Goal: Task Accomplishment & Management: Manage account settings

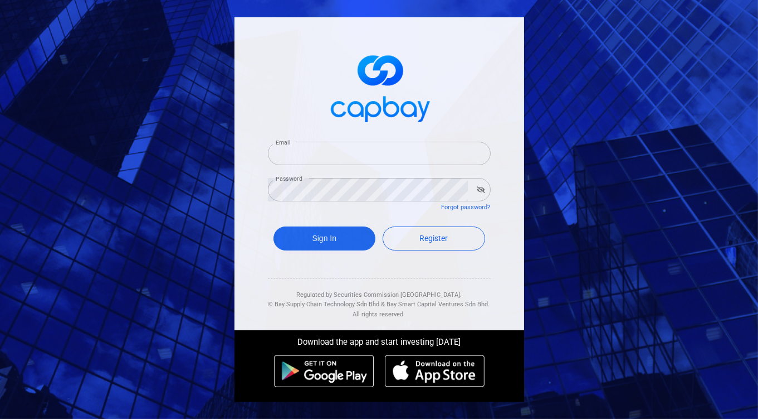
type input "[EMAIL_ADDRESS][DOMAIN_NAME]"
click at [313, 239] on button "Sign In" at bounding box center [325, 238] width 103 height 24
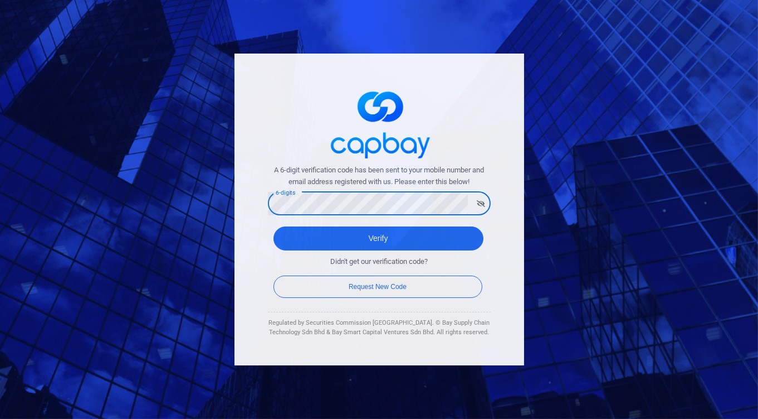
click at [274, 226] on button "Verify" at bounding box center [379, 238] width 210 height 24
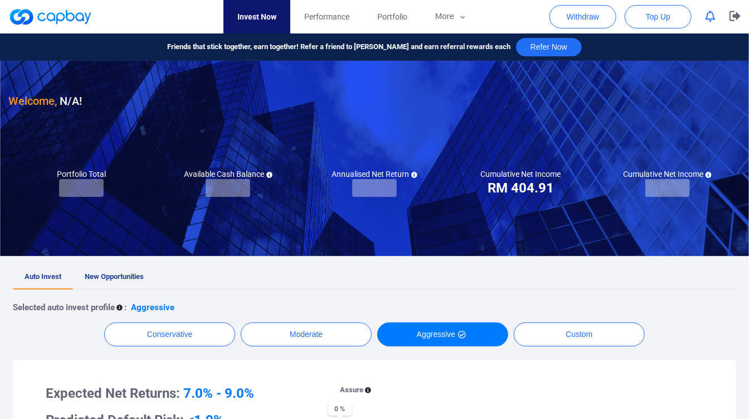
checkbox input "true"
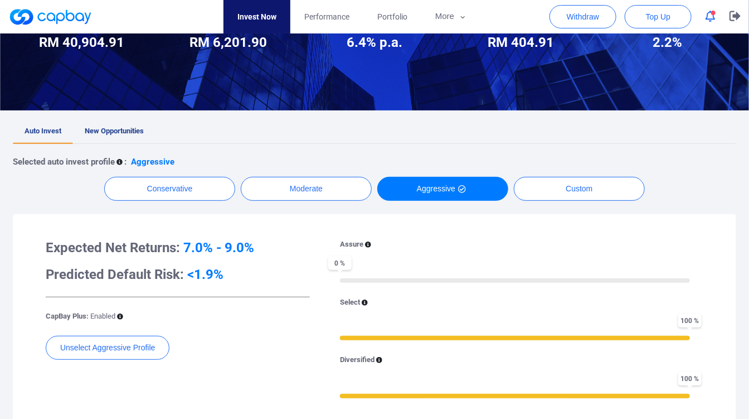
scroll to position [62, 0]
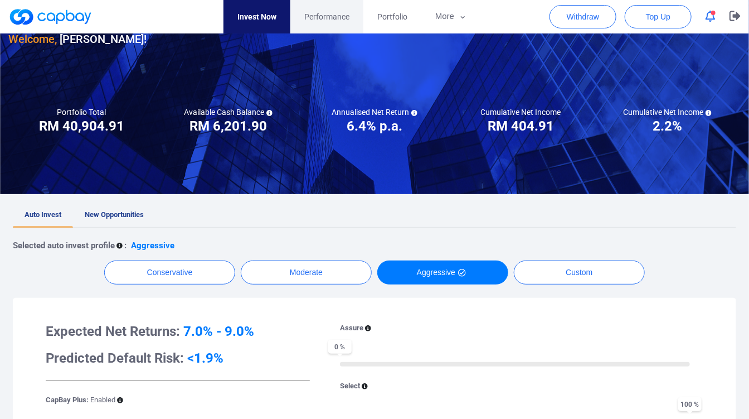
click at [341, 21] on span "Performance" at bounding box center [326, 17] width 45 height 12
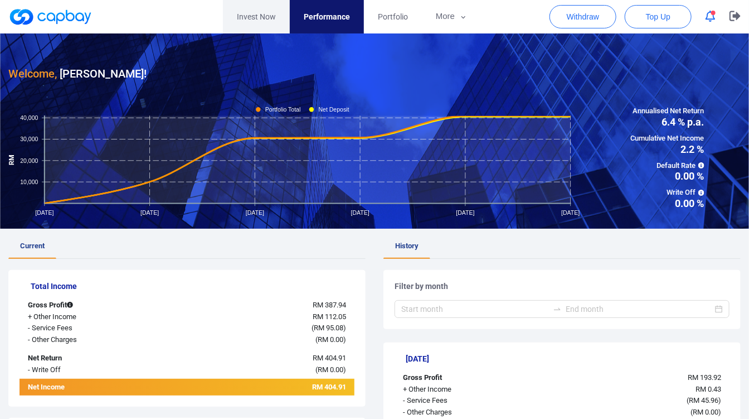
click at [276, 15] on link "Invest Now" at bounding box center [256, 16] width 67 height 33
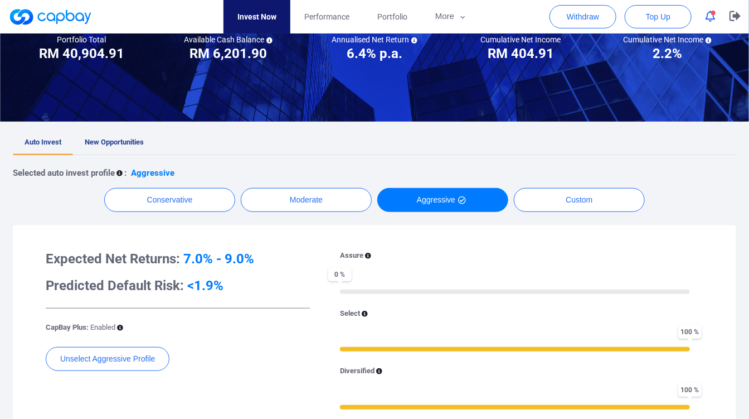
scroll to position [247, 0]
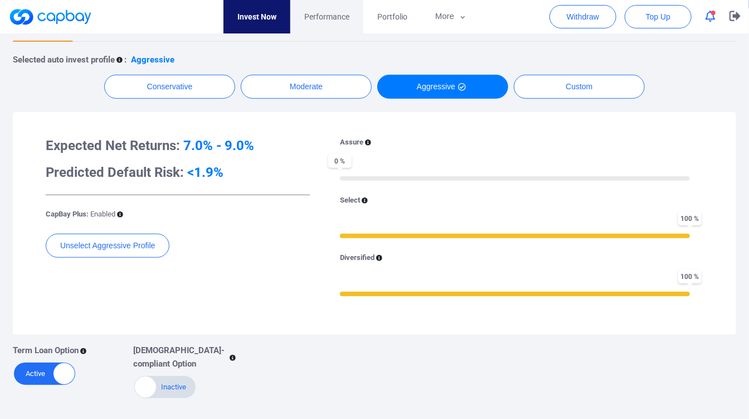
click at [338, 11] on span "Performance" at bounding box center [326, 17] width 45 height 12
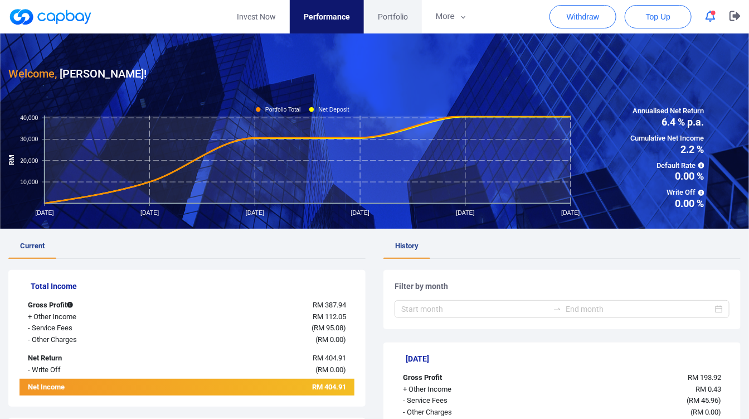
click at [379, 13] on span "Portfolio" at bounding box center [393, 17] width 30 height 12
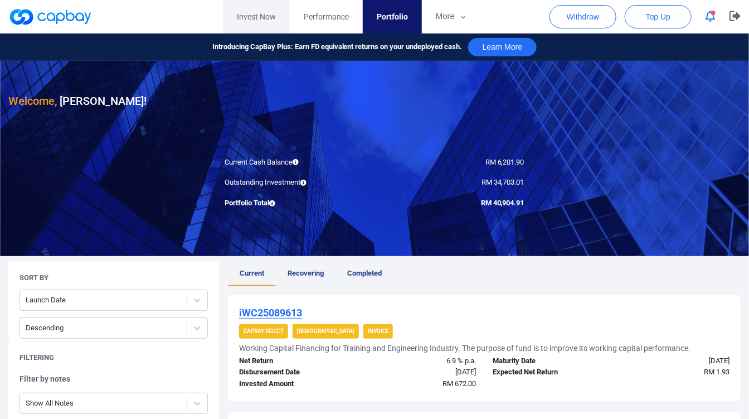
click at [272, 18] on link "Invest Now" at bounding box center [256, 16] width 67 height 33
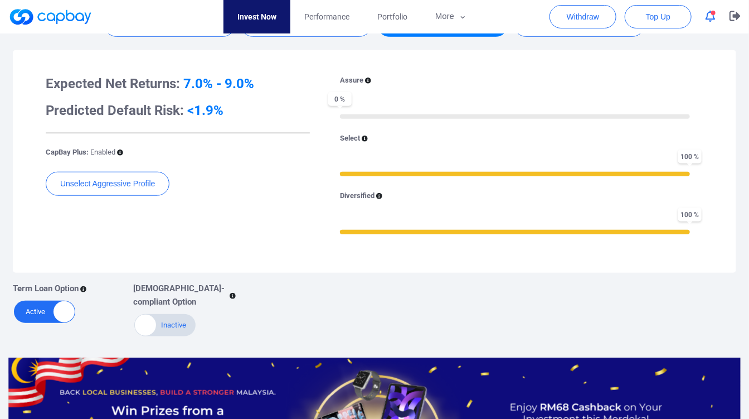
scroll to position [62, 0]
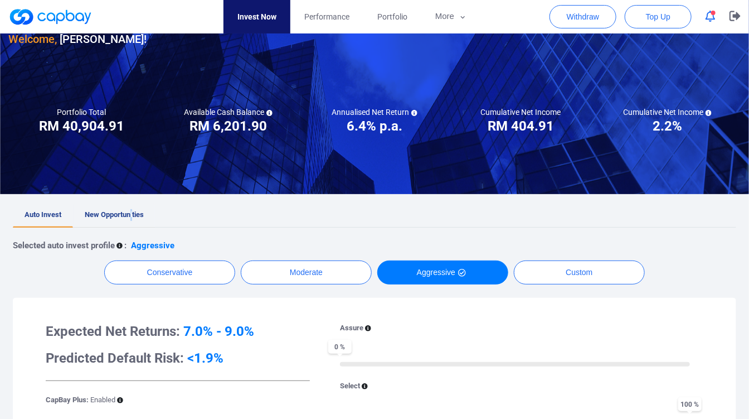
click at [132, 216] on span "New Opportunities" at bounding box center [114, 214] width 59 height 8
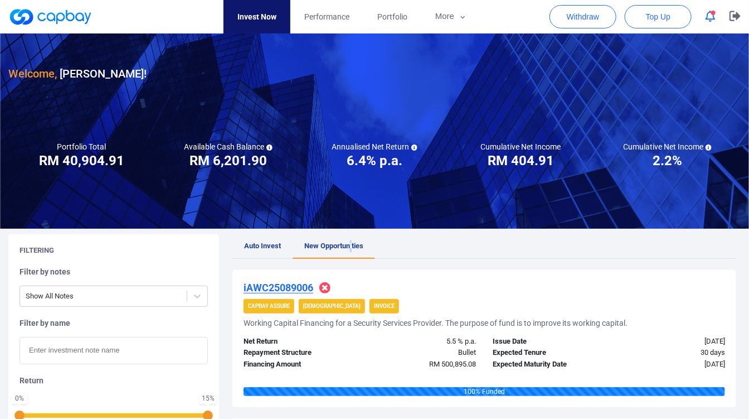
click at [718, 17] on button "button" at bounding box center [710, 16] width 21 height 17
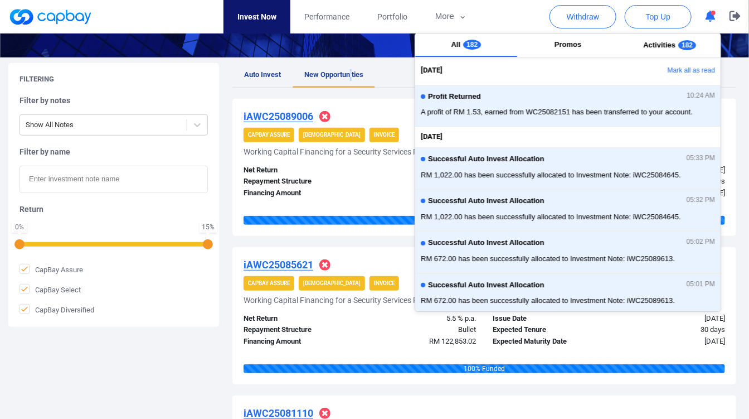
scroll to position [186, 0]
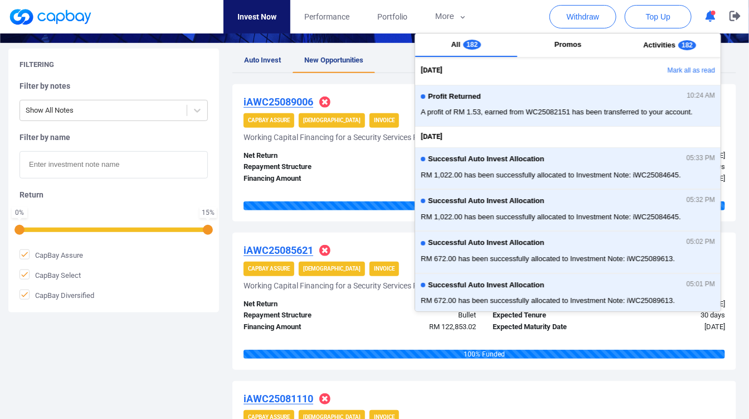
click at [373, 129] on div "iAWC25089006 CapBay Assure Shariah Invoice Working Capital Financing for a Secu…" at bounding box center [484, 152] width 504 height 137
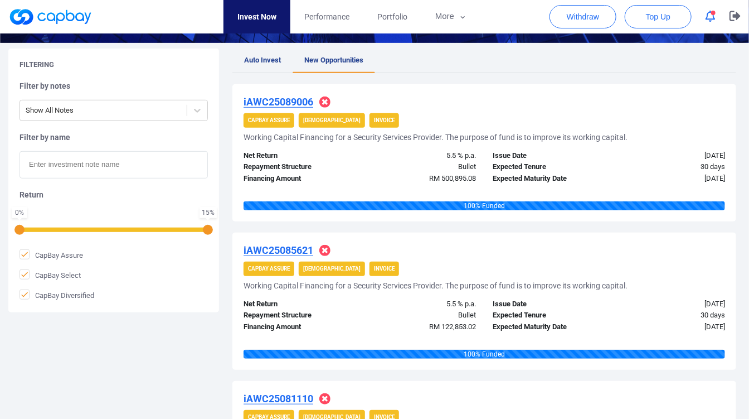
scroll to position [62, 0]
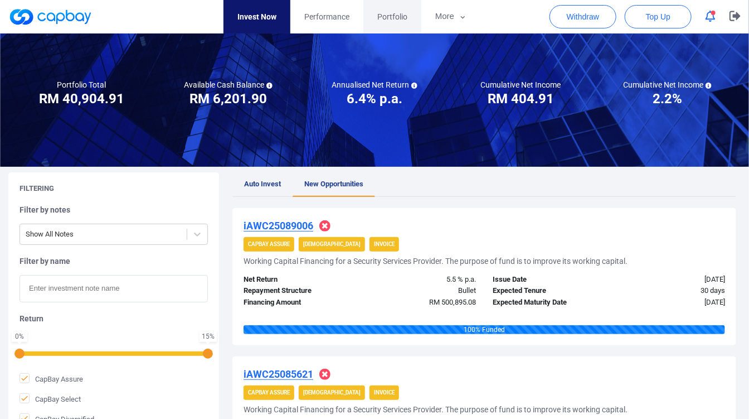
click at [385, 27] on link "Portfolio" at bounding box center [392, 16] width 58 height 33
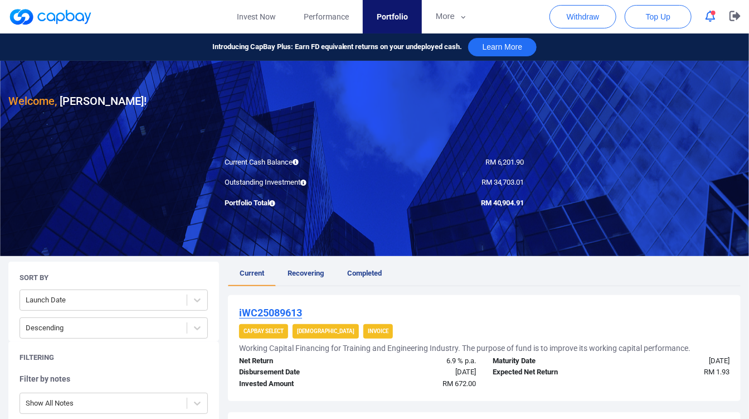
click at [713, 18] on icon "button" at bounding box center [711, 17] width 10 height 12
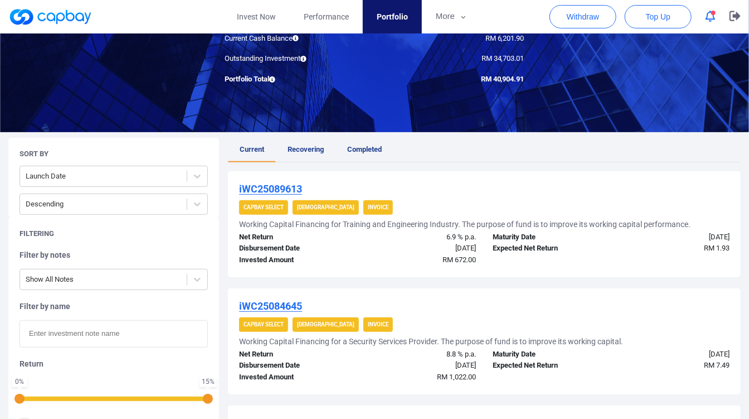
click at [362, 305] on div "iWC25084645" at bounding box center [484, 305] width 490 height 13
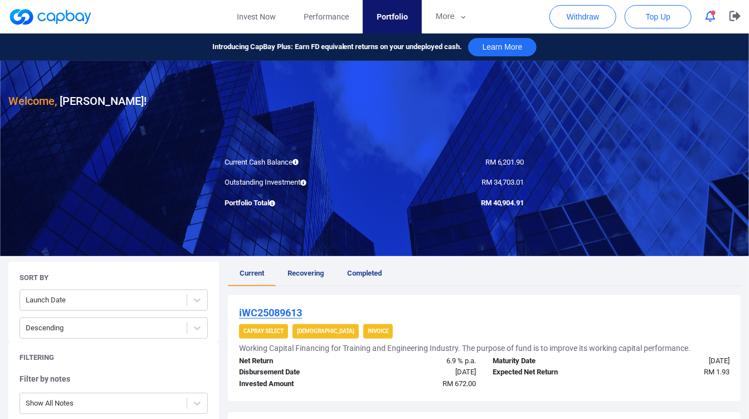
click at [265, 274] on link "Current" at bounding box center [252, 273] width 48 height 25
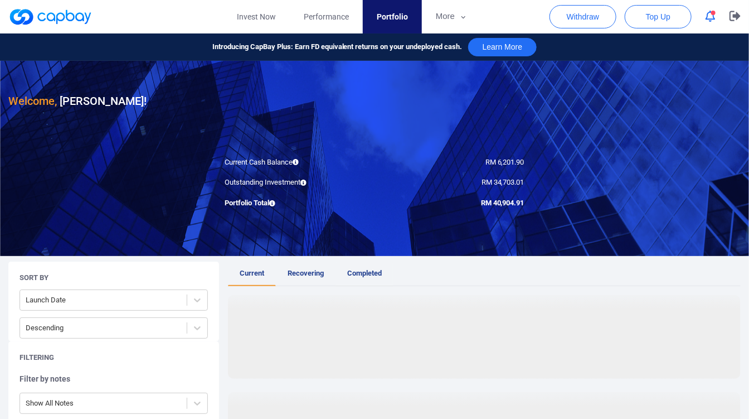
click at [365, 270] on span "Completed" at bounding box center [364, 273] width 35 height 8
click at [706, 21] on icon "button" at bounding box center [711, 17] width 10 height 12
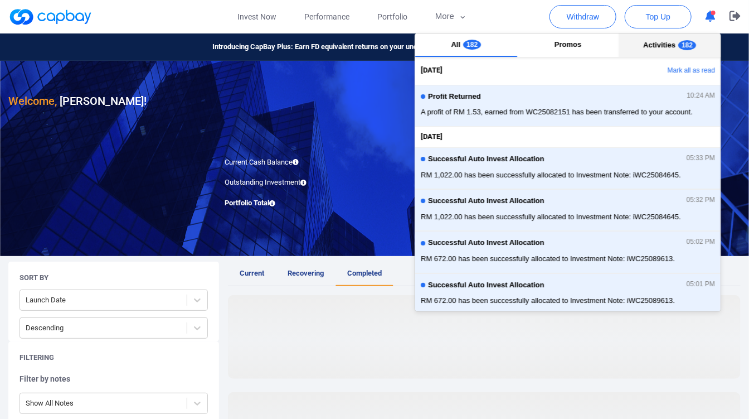
click at [659, 48] on span "Activities" at bounding box center [659, 45] width 32 height 8
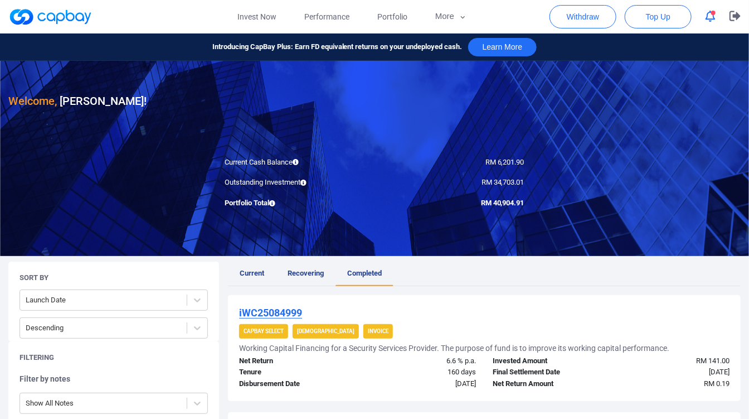
click at [282, 207] on div "Portfolio Total" at bounding box center [295, 203] width 158 height 12
click at [268, 21] on link "Invest Now" at bounding box center [256, 16] width 67 height 33
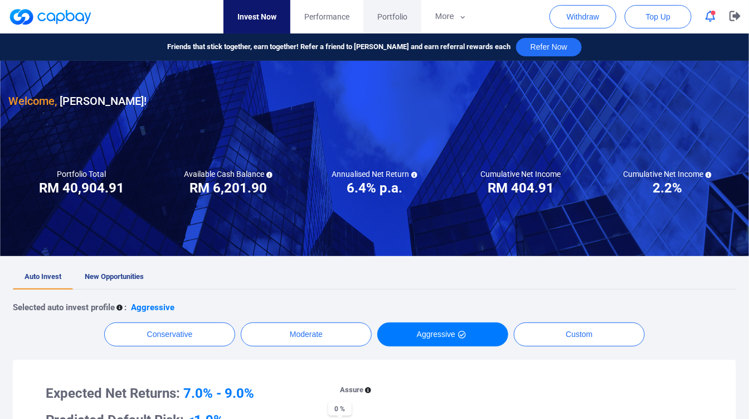
click at [381, 18] on span "Portfolio" at bounding box center [392, 17] width 30 height 12
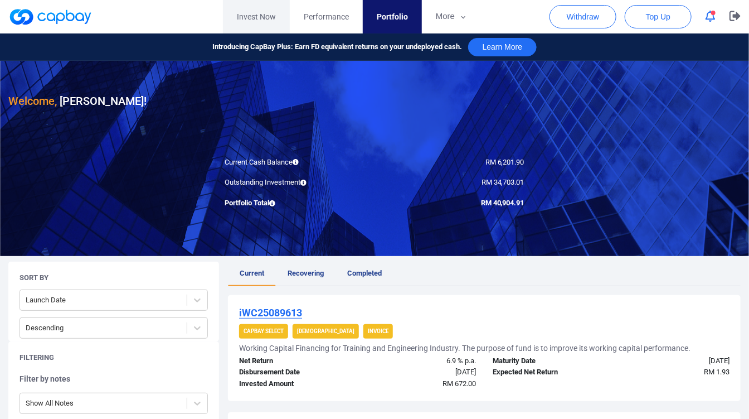
click at [260, 12] on link "Invest Now" at bounding box center [256, 16] width 67 height 33
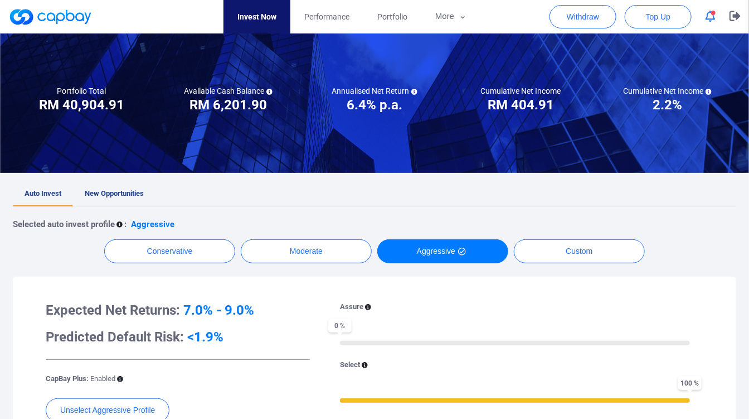
scroll to position [124, 0]
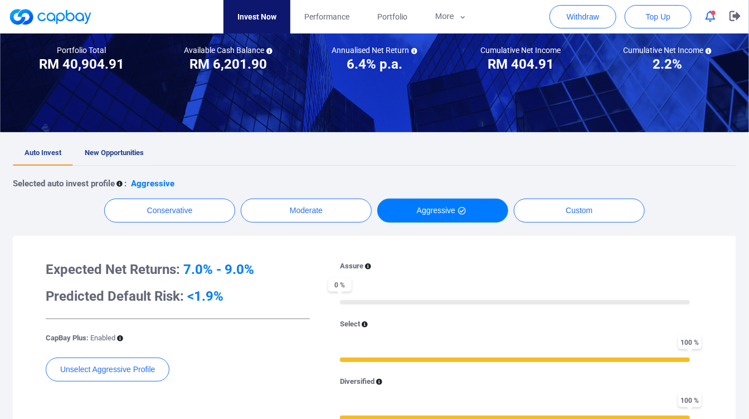
click at [130, 157] on link "New Opportunities" at bounding box center [114, 153] width 82 height 25
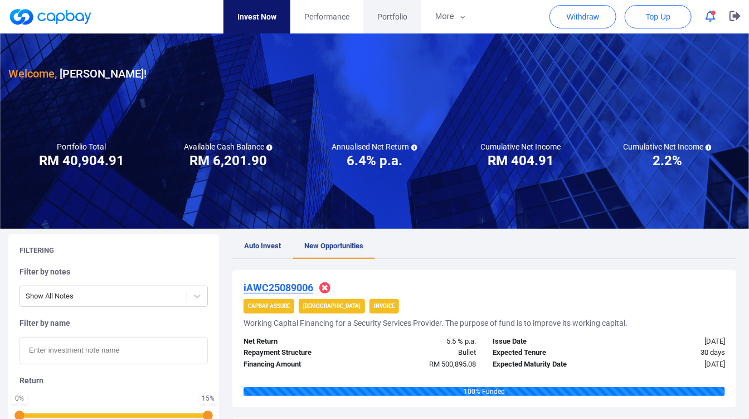
click at [395, 15] on span "Portfolio" at bounding box center [392, 17] width 30 height 12
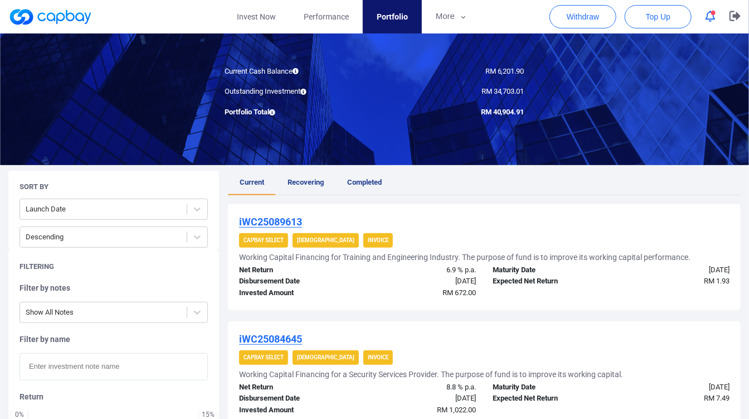
scroll to position [62, 0]
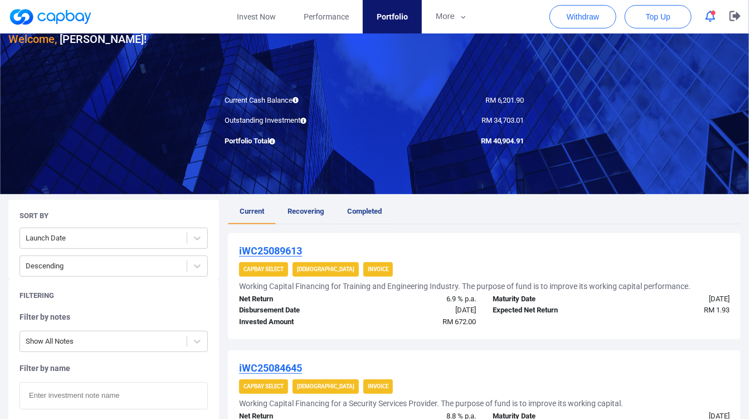
click at [355, 204] on link "Completed" at bounding box center [364, 212] width 58 height 25
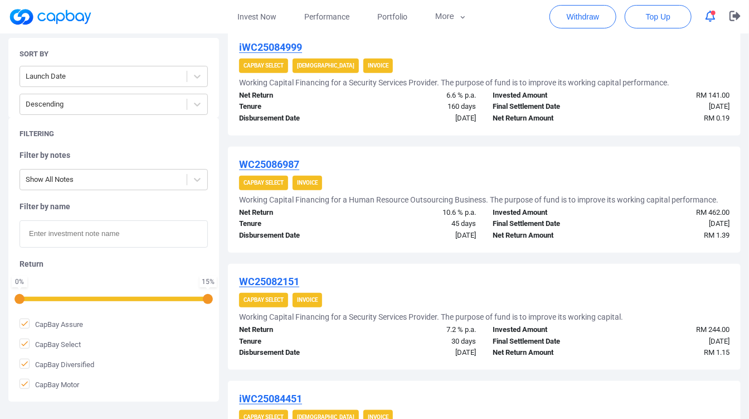
scroll to position [309, 0]
